Goal: Information Seeking & Learning: Learn about a topic

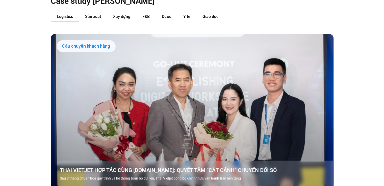
scroll to position [556, 0]
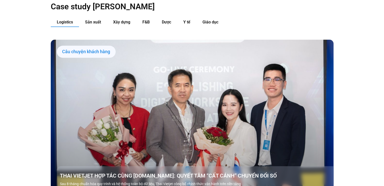
click at [69, 20] on span "Logistics" at bounding box center [65, 22] width 16 height 5
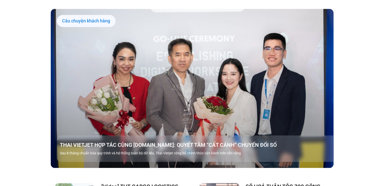
scroll to position [606, 0]
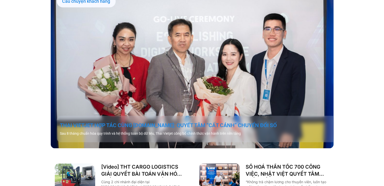
click at [98, 122] on link "THAI VIETJET HỢP TÁC CÙNG [DOMAIN_NAME]: QUYẾT TÂM “CẤT CÁNH” CHUYỂN ĐỔI SỐ" at bounding box center [198, 125] width 277 height 7
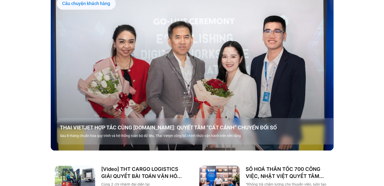
scroll to position [427, 0]
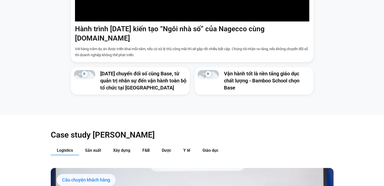
click at [66, 148] on span "Logistics" at bounding box center [65, 150] width 16 height 5
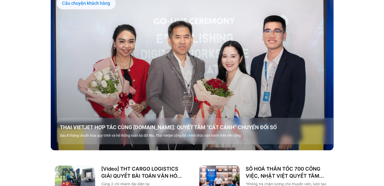
scroll to position [680, 0]
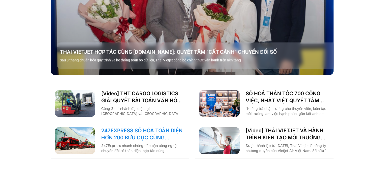
click at [123, 128] on link "247EXPRESS SỐ HÓA TOÀN DIỆN HƠN 200 BƯU CỤC CÙNG [DOMAIN_NAME]" at bounding box center [143, 134] width 84 height 14
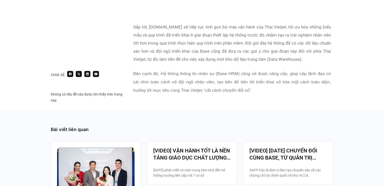
scroll to position [1112, 0]
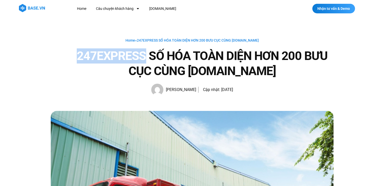
drag, startPoint x: 79, startPoint y: 54, endPoint x: 145, endPoint y: 50, distance: 66.1
click at [145, 50] on h1 "247EXPRESS SỐ HÓA TOÀN DIỆN HƠN 200 BƯU CỤC CÙNG [DOMAIN_NAME]" at bounding box center [202, 64] width 263 height 30
copy h1 "247EXPRESS"
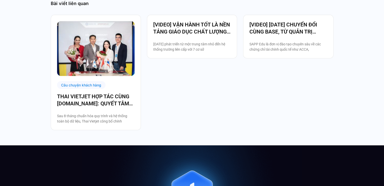
scroll to position [1238, 0]
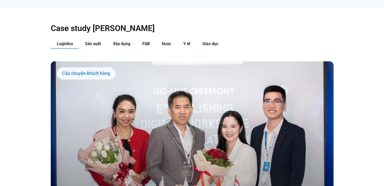
scroll to position [556, 0]
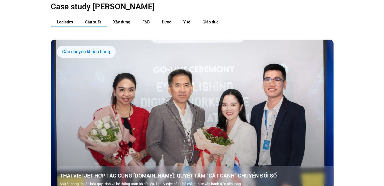
click at [96, 20] on span "Sản xuất" at bounding box center [93, 22] width 16 height 5
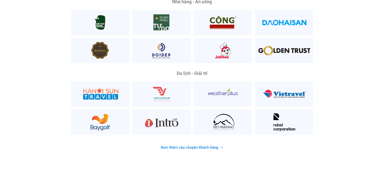
scroll to position [1365, 0]
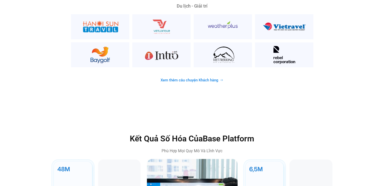
click at [175, 79] on span "Xem thêm câu chuyện Khách hàng" at bounding box center [190, 81] width 58 height 4
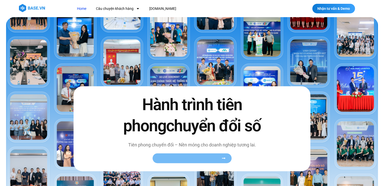
click at [198, 161] on link "Xem toàn bộ câu chuyện khách hàng" at bounding box center [192, 159] width 79 height 10
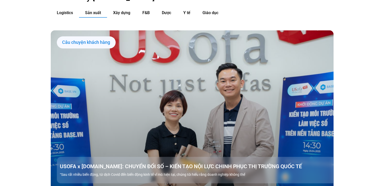
scroll to position [581, 0]
